Goal: Book appointment/travel/reservation

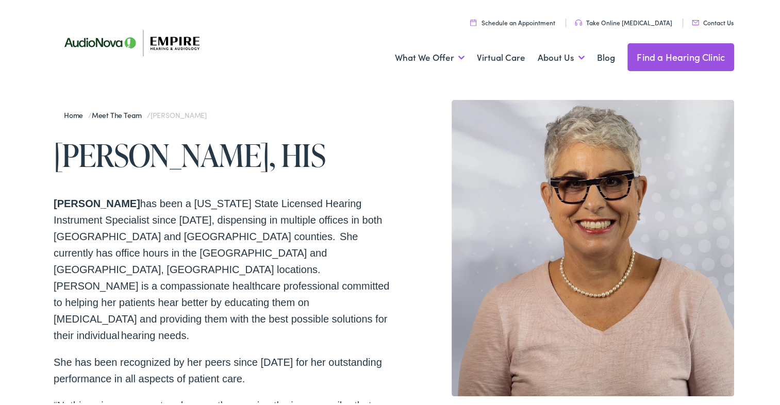
click at [532, 24] on link "Schedule an Appointment" at bounding box center [512, 20] width 85 height 9
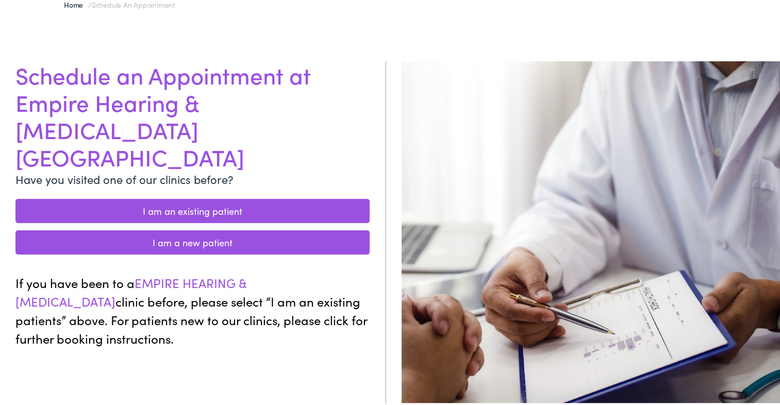
scroll to position [96, 0]
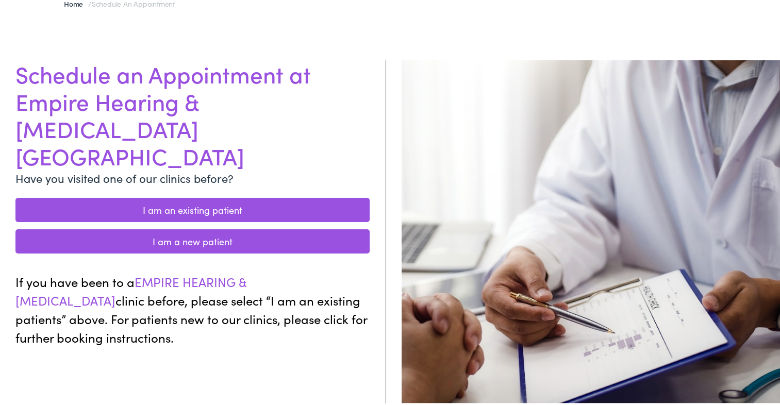
click at [235, 196] on link "I am an existing patient" at bounding box center [192, 208] width 354 height 24
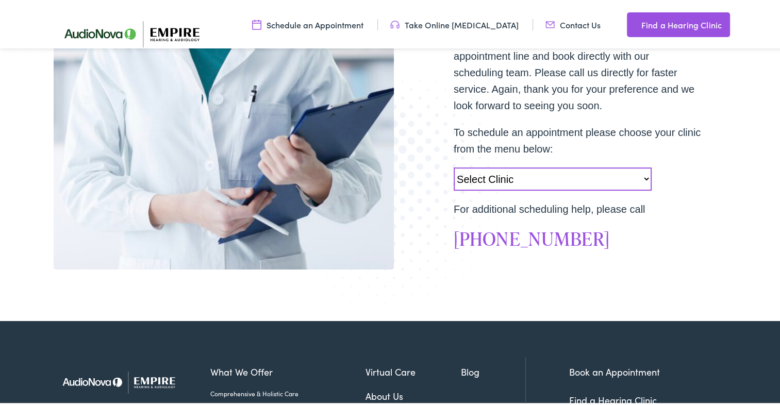
scroll to position [324, 0]
click at [643, 175] on select "Select Clinic Norwich-NY-AudioNova 43 Hale Street Amherst-NY-AudioNova 315 Albe…" at bounding box center [553, 177] width 198 height 23
select select "https://empirehearing.alpacaaudiology.com/locations/webster-ny/"
click at [454, 166] on select "Select Clinic Norwich-NY-AudioNova 43 Hale Street Amherst-NY-AudioNova 315 Albe…" at bounding box center [553, 177] width 198 height 23
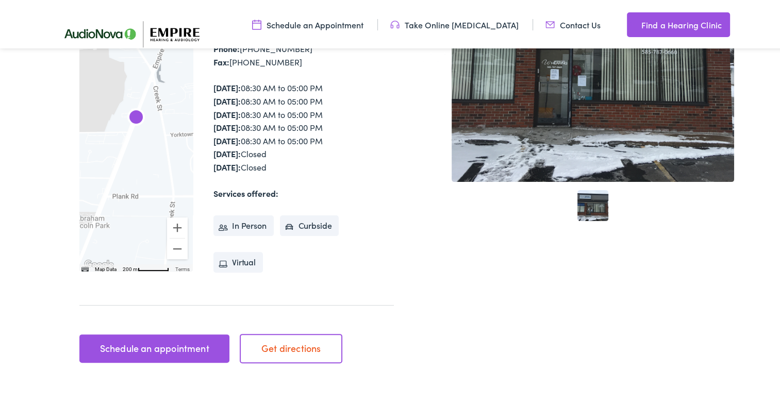
scroll to position [249, 0]
click at [245, 213] on li "In Person" at bounding box center [243, 223] width 60 height 21
click at [180, 332] on link "Schedule an appointment" at bounding box center [154, 346] width 150 height 29
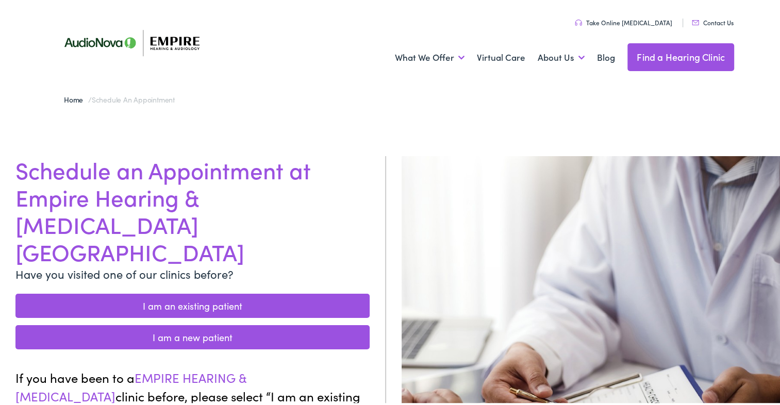
click at [236, 292] on link "I am an existing patient" at bounding box center [192, 304] width 354 height 24
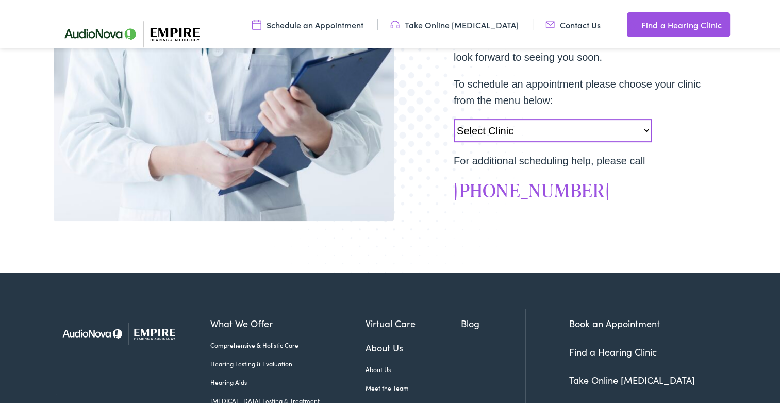
scroll to position [374, 0]
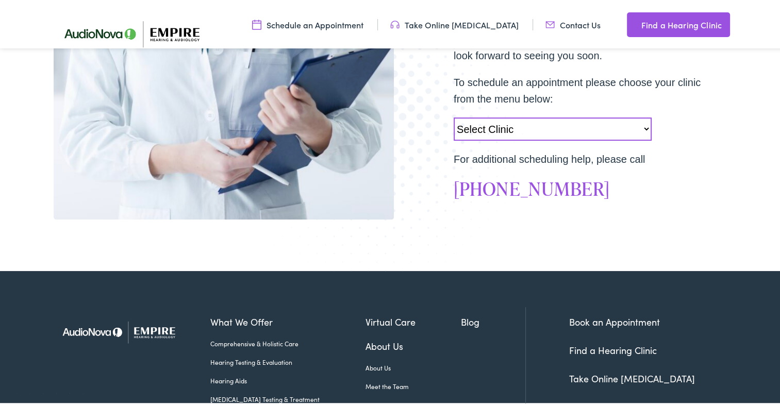
click at [630, 128] on select "Select Clinic [GEOGRAPHIC_DATA]-[GEOGRAPHIC_DATA]-AudioNova [STREET_ADDRESS][PE…" at bounding box center [553, 126] width 198 height 23
select select "[URL][DOMAIN_NAME][PERSON_NAME]"
click at [454, 115] on select "Select Clinic [GEOGRAPHIC_DATA]-[GEOGRAPHIC_DATA]-AudioNova [STREET_ADDRESS][PE…" at bounding box center [553, 126] width 198 height 23
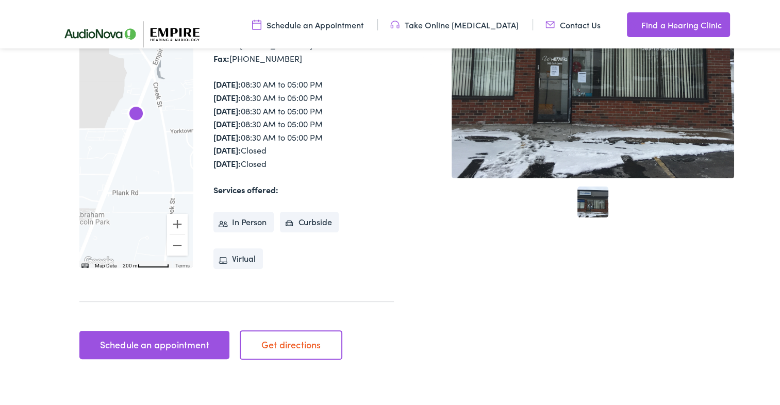
scroll to position [258, 0]
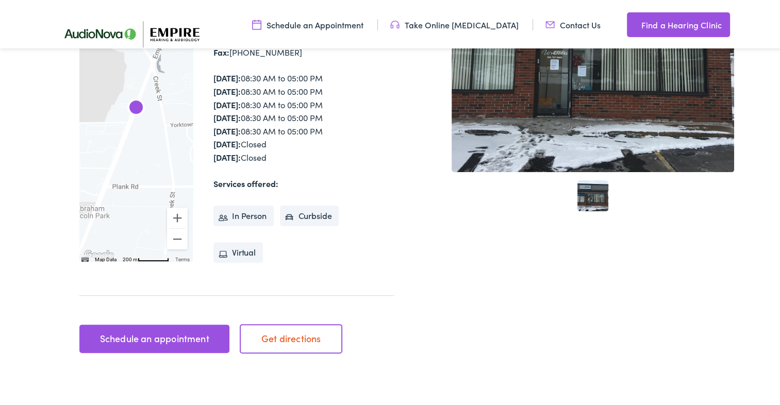
click at [175, 323] on link "Schedule an appointment" at bounding box center [154, 337] width 150 height 29
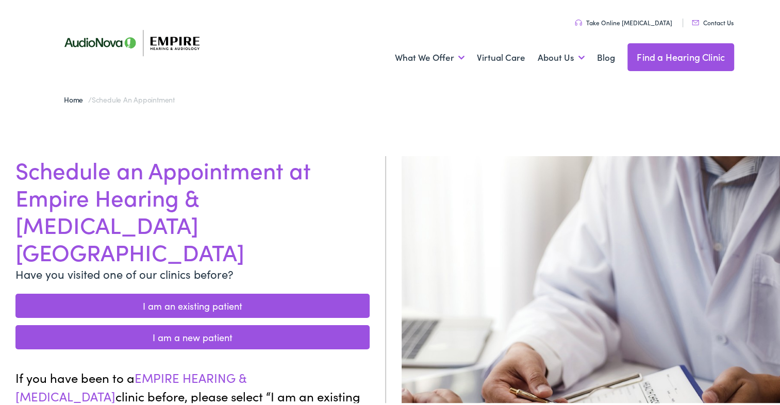
click at [722, 20] on link "Contact Us" at bounding box center [713, 20] width 42 height 9
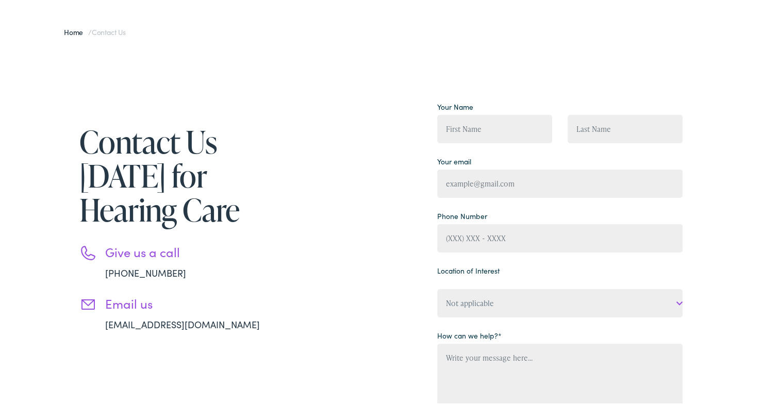
scroll to position [82, 0]
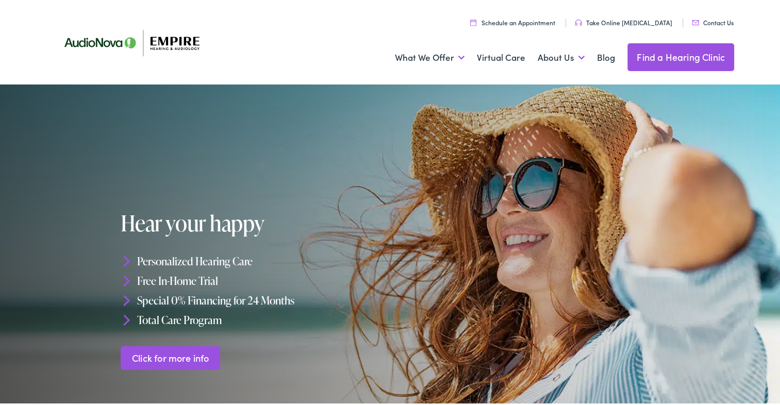
click at [538, 23] on link "Schedule an Appointment" at bounding box center [512, 20] width 85 height 9
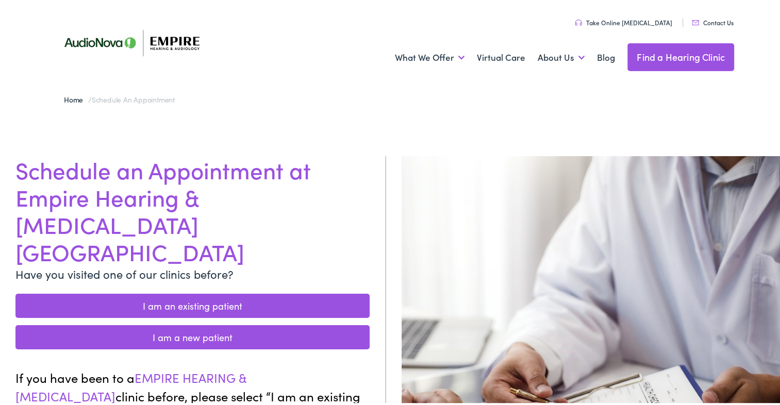
click at [274, 292] on link "I am an existing patient" at bounding box center [192, 304] width 354 height 24
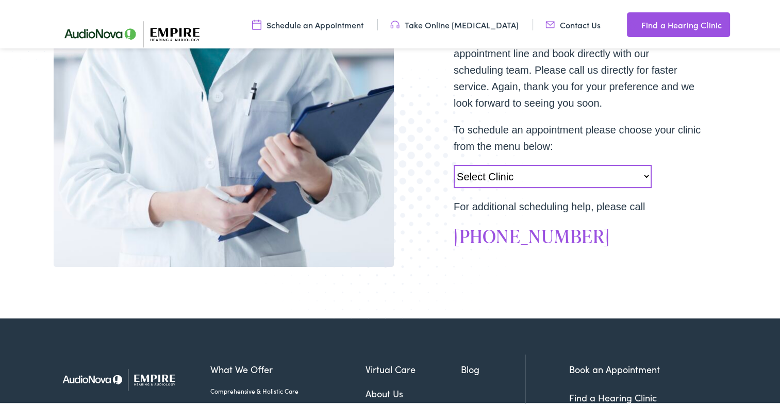
scroll to position [331, 0]
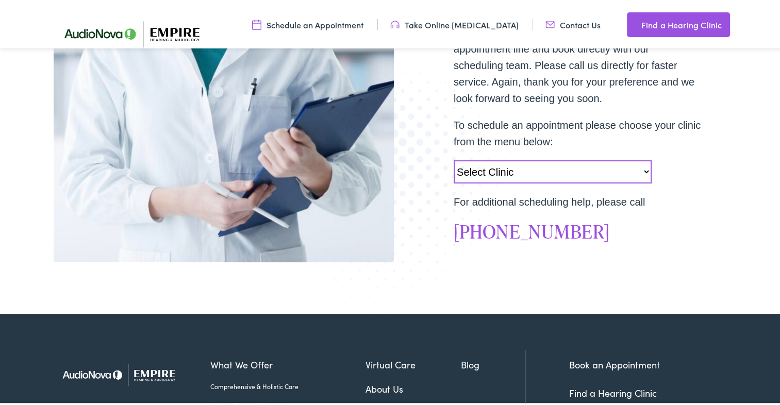
click at [516, 174] on select "Select Clinic [GEOGRAPHIC_DATA]-[GEOGRAPHIC_DATA]-AudioNova [STREET_ADDRESS][PE…" at bounding box center [553, 169] width 198 height 23
select select "[URL][DOMAIN_NAME][PERSON_NAME]"
click at [454, 158] on select "Select Clinic [GEOGRAPHIC_DATA]-[GEOGRAPHIC_DATA]-AudioNova [STREET_ADDRESS][PE…" at bounding box center [553, 169] width 198 height 23
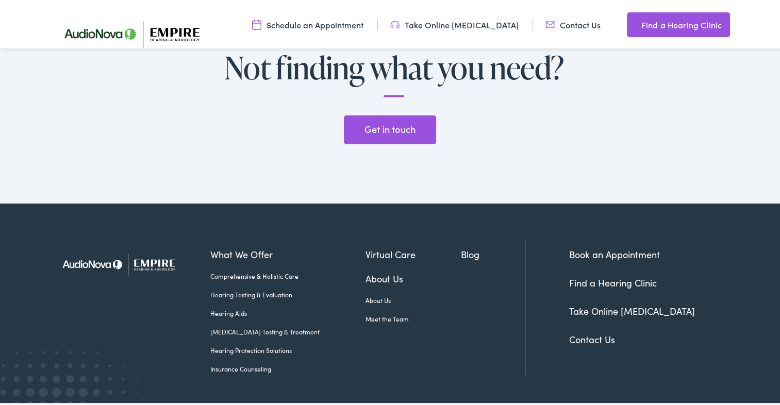
scroll to position [2809, 0]
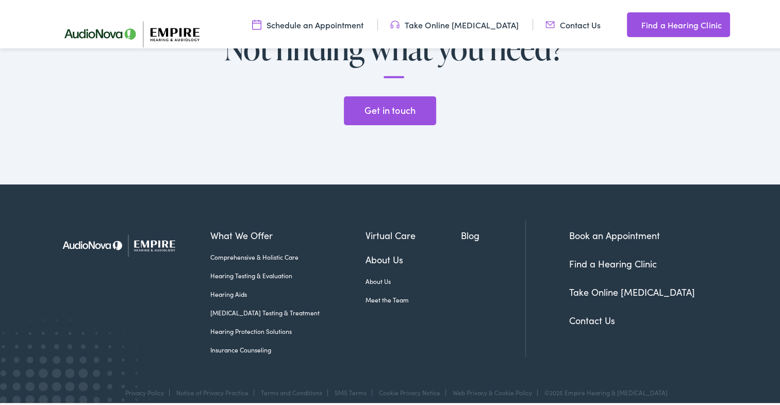
click at [305, 94] on div "Get in touch" at bounding box center [393, 112] width 371 height 37
click at [372, 293] on link "Meet the Team" at bounding box center [414, 297] width 96 height 9
